Goal: Register for event/course

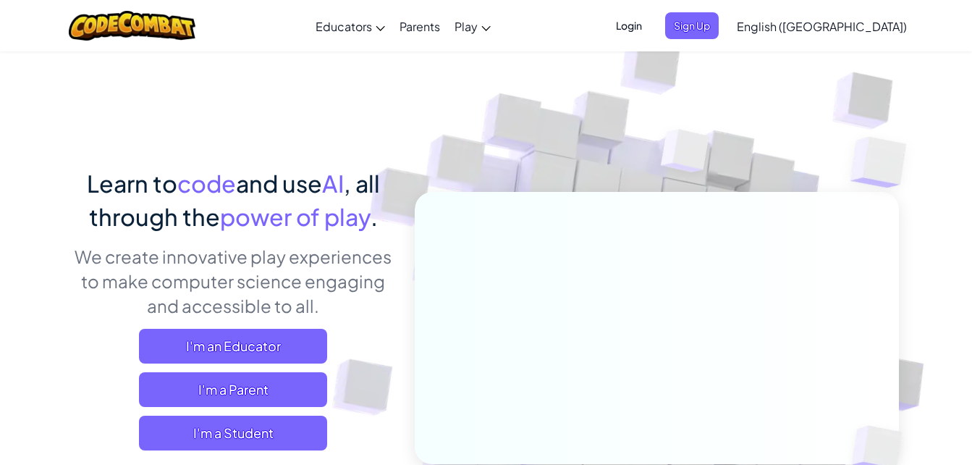
scroll to position [6, 0]
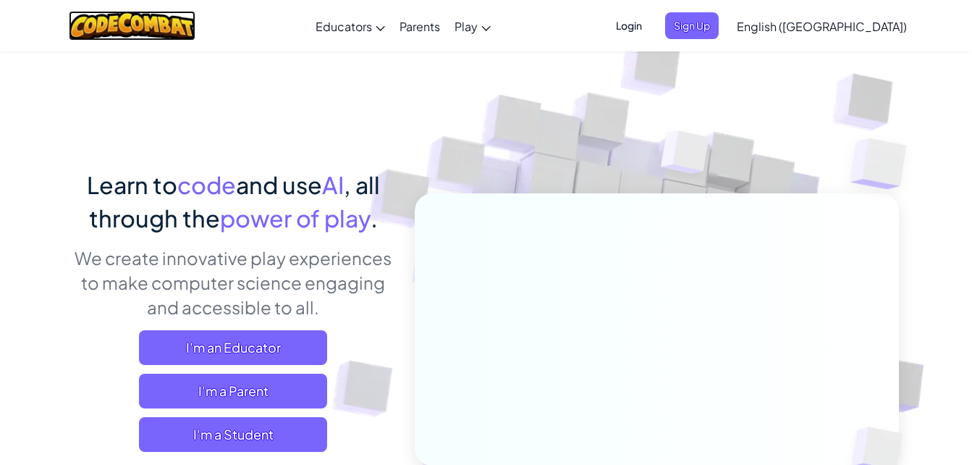
click at [182, 21] on img at bounding box center [132, 26] width 127 height 30
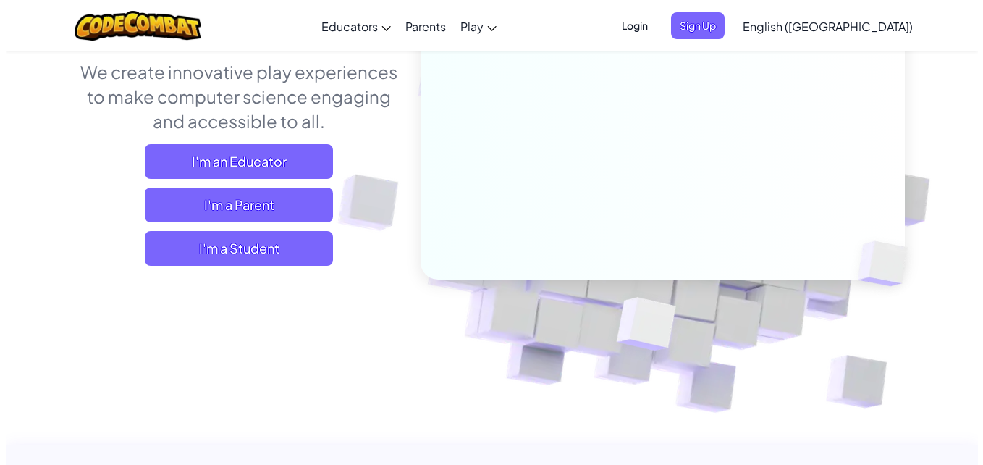
scroll to position [204, 0]
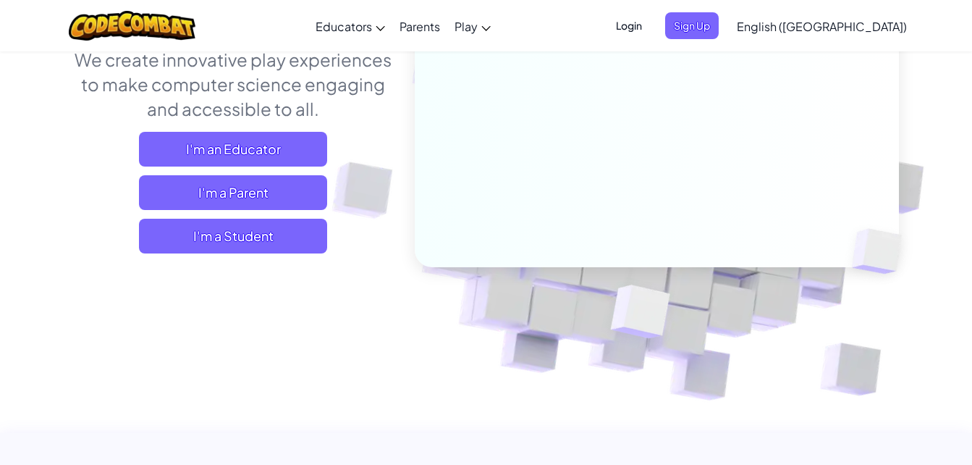
click at [303, 229] on span "I'm a Student" at bounding box center [233, 236] width 188 height 35
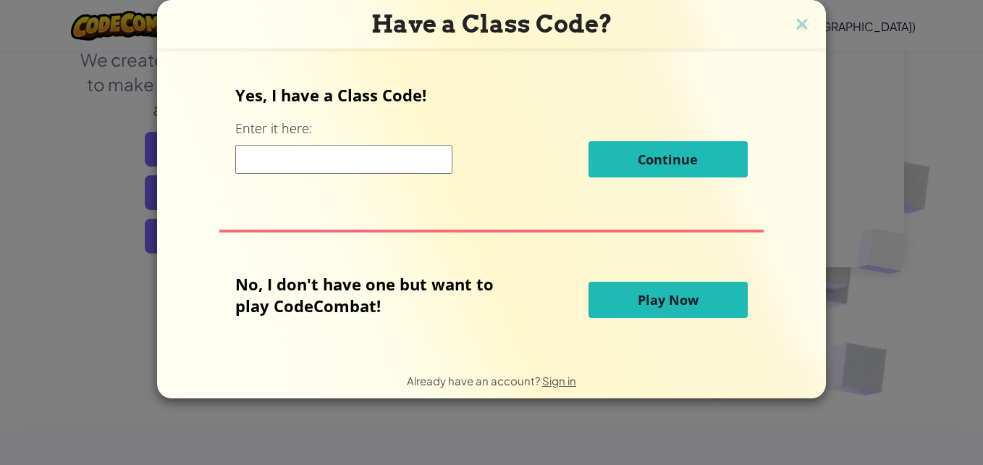
click at [811, 26] on h3 "Have a Class Code?" at bounding box center [491, 24] width 647 height 30
